Goal: Task Accomplishment & Management: Use online tool/utility

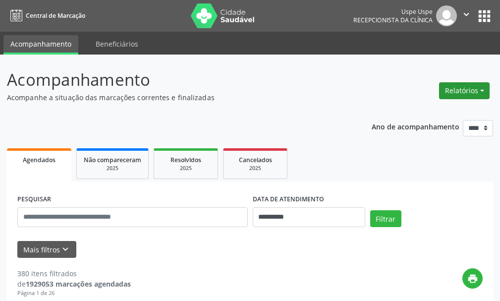
click at [454, 91] on button "Relatórios" at bounding box center [464, 90] width 51 height 17
click at [417, 114] on link "Agendamentos" at bounding box center [436, 112] width 106 height 14
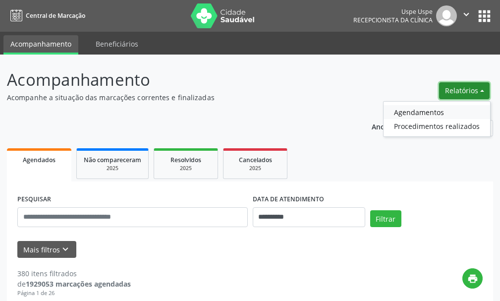
select select "*"
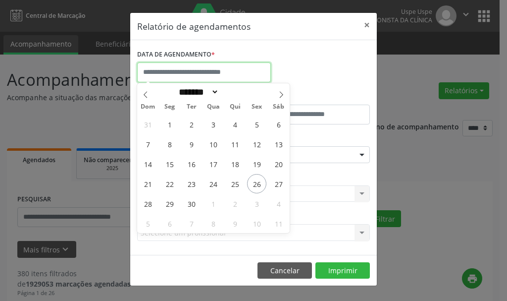
click at [172, 75] on input "text" at bounding box center [204, 72] width 134 height 20
click at [254, 186] on span "26" at bounding box center [256, 183] width 19 height 19
type input "**********"
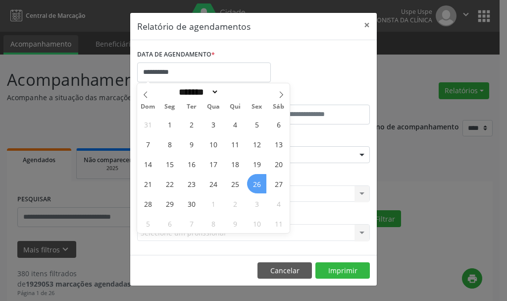
click at [254, 183] on span "26" at bounding box center [256, 183] width 19 height 19
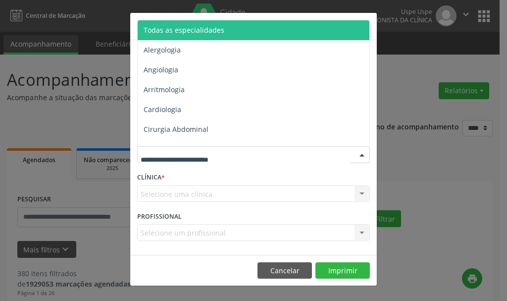
click at [187, 32] on span "Todas as especialidades" at bounding box center [184, 29] width 81 height 9
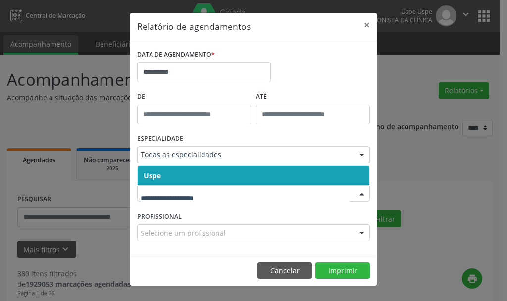
click at [146, 177] on span "Uspe" at bounding box center [152, 174] width 17 height 9
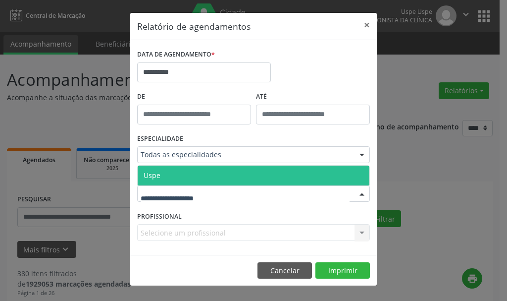
click at [156, 199] on div at bounding box center [253, 193] width 233 height 17
click at [150, 177] on span "Uspe" at bounding box center [152, 174] width 17 height 9
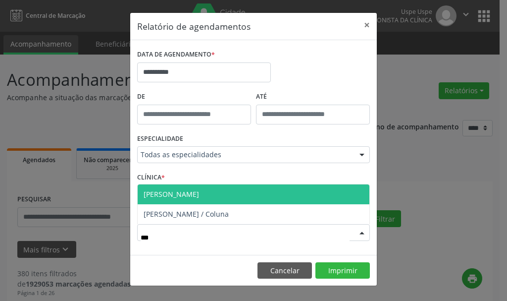
type input "****"
click at [199, 199] on span "[PERSON_NAME]" at bounding box center [171, 193] width 55 height 9
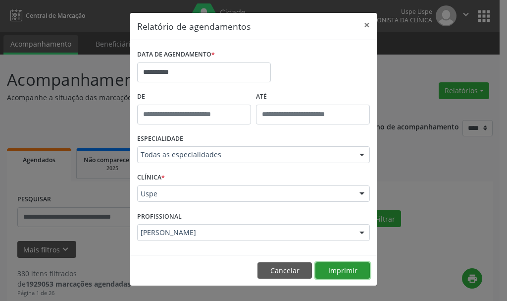
click at [336, 266] on button "Imprimir" at bounding box center [343, 270] width 54 height 17
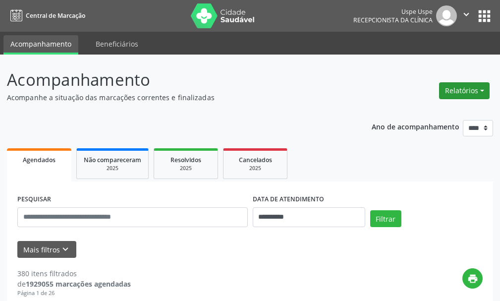
click at [462, 91] on button "Relatórios" at bounding box center [464, 90] width 51 height 17
click at [419, 115] on link "Agendamentos" at bounding box center [436, 112] width 106 height 14
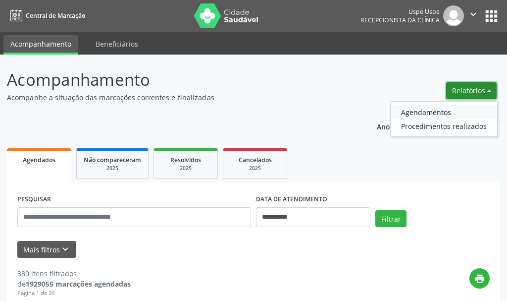
select select "*"
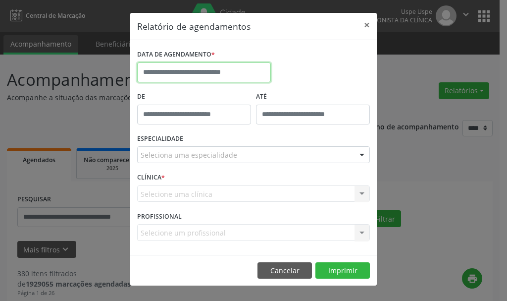
click at [203, 75] on input "text" at bounding box center [204, 72] width 134 height 20
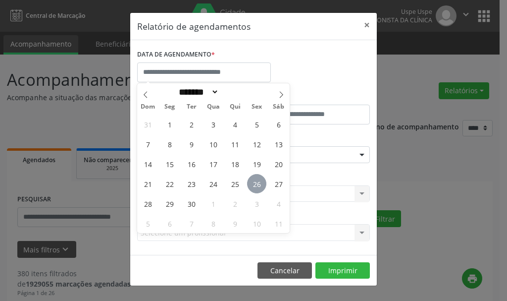
click at [252, 181] on span "26" at bounding box center [256, 183] width 19 height 19
type input "**********"
click at [252, 181] on span "26" at bounding box center [256, 183] width 19 height 19
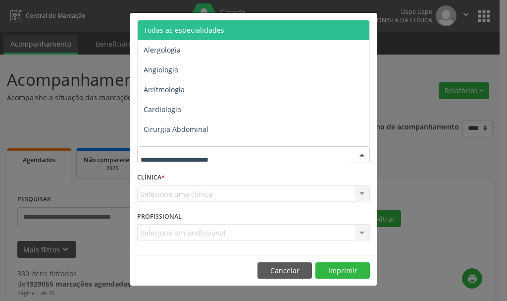
click at [180, 33] on span "Todas as especialidades" at bounding box center [184, 29] width 81 height 9
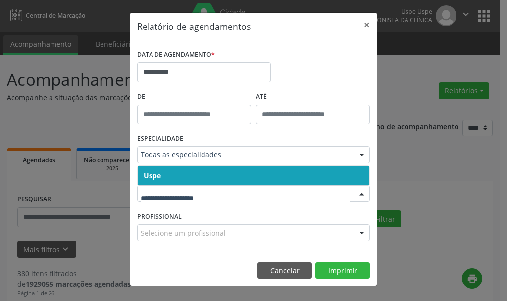
click at [148, 199] on div at bounding box center [253, 193] width 233 height 17
click at [157, 175] on span "Uspe" at bounding box center [152, 174] width 17 height 9
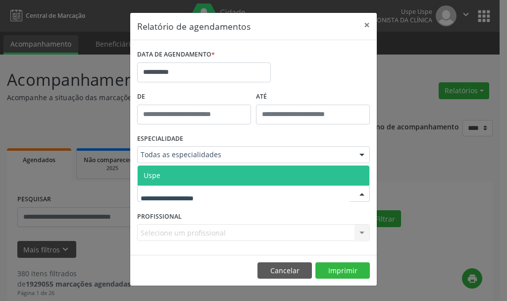
click at [152, 176] on span "Uspe" at bounding box center [152, 174] width 17 height 9
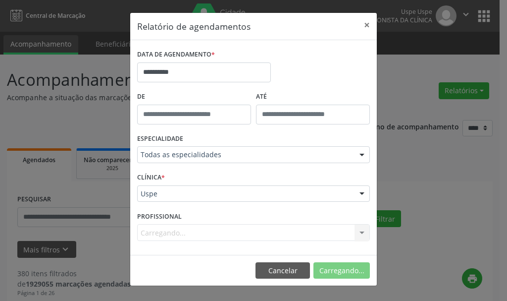
click at [164, 230] on div "Carregando... Nenhum resultado encontrado para: " " Não há nenhuma opção para s…" at bounding box center [253, 232] width 233 height 17
click at [163, 238] on div "Selecione um profissional" at bounding box center [253, 232] width 233 height 17
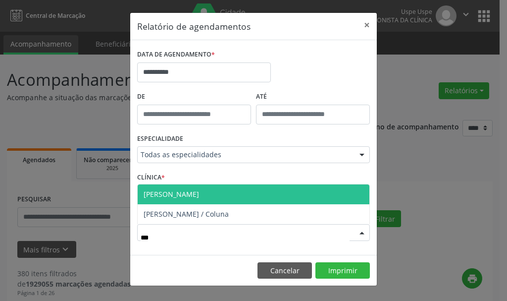
type input "****"
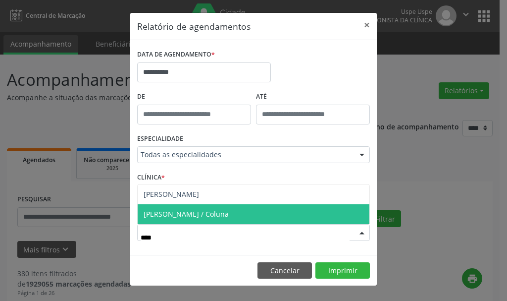
click at [224, 217] on span "[PERSON_NAME] / Coluna" at bounding box center [186, 213] width 85 height 9
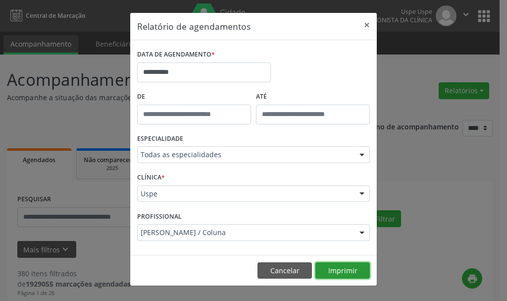
click at [346, 276] on button "Imprimir" at bounding box center [343, 270] width 54 height 17
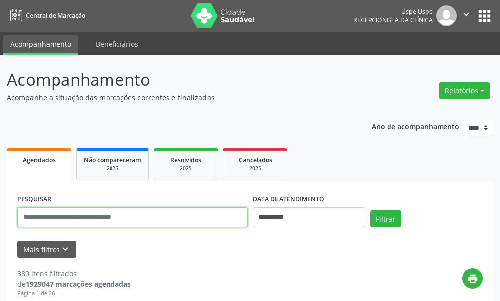
click at [159, 215] on input "text" at bounding box center [132, 217] width 230 height 20
type input "**********"
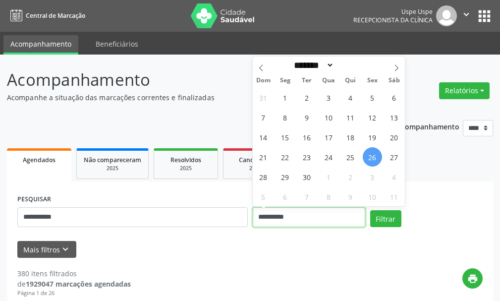
click at [321, 222] on input "**********" at bounding box center [309, 217] width 112 height 20
click at [370, 210] on button "Filtrar" at bounding box center [385, 218] width 31 height 17
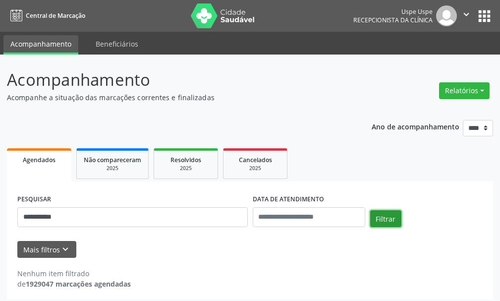
click at [391, 223] on button "Filtrar" at bounding box center [385, 218] width 31 height 17
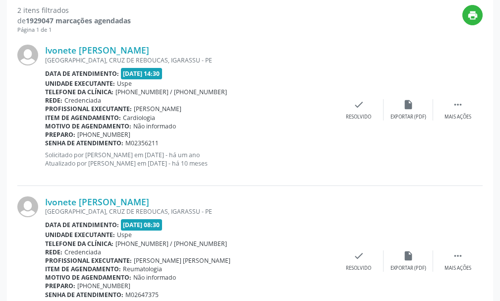
scroll to position [316, 0]
